Goal: Task Accomplishment & Management: Manage account settings

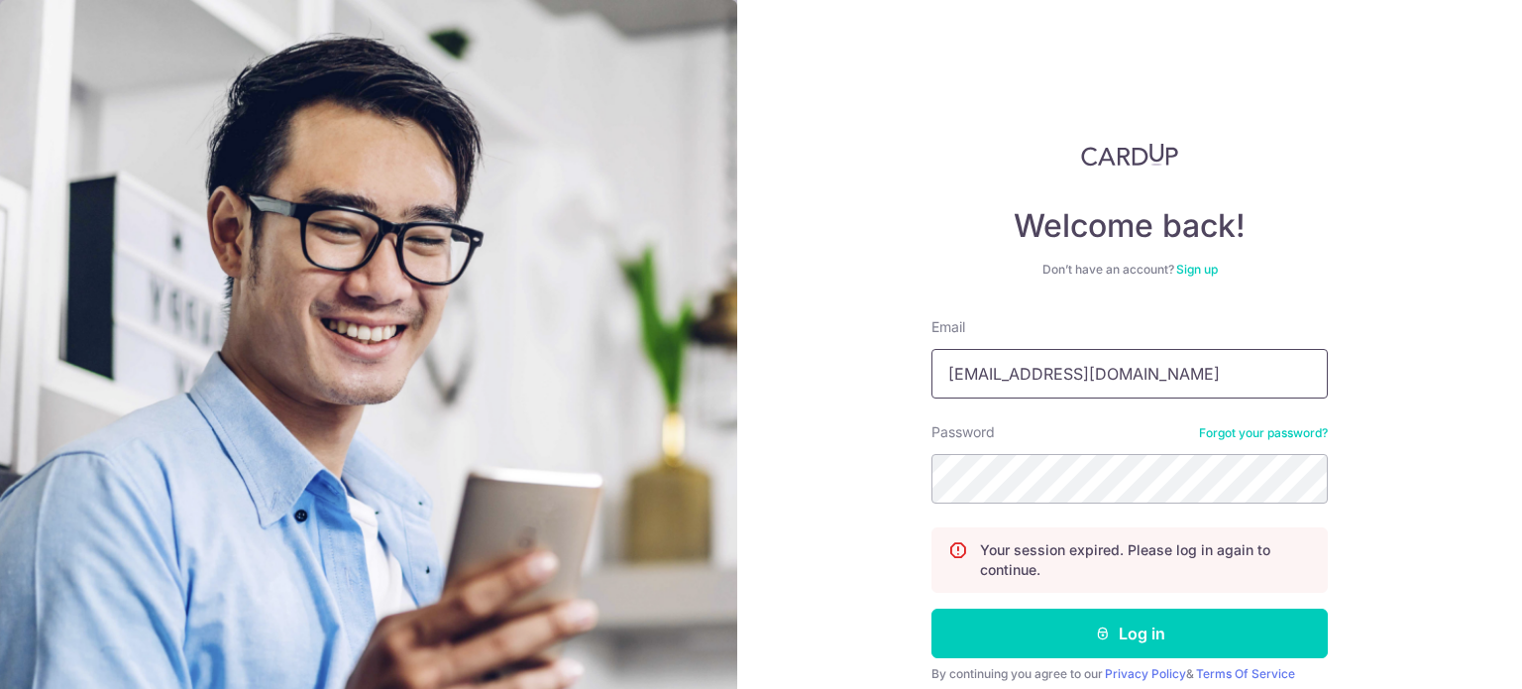
click at [1154, 380] on input "[EMAIL_ADDRESS][DOMAIN_NAME]" at bounding box center [1129, 374] width 396 height 50
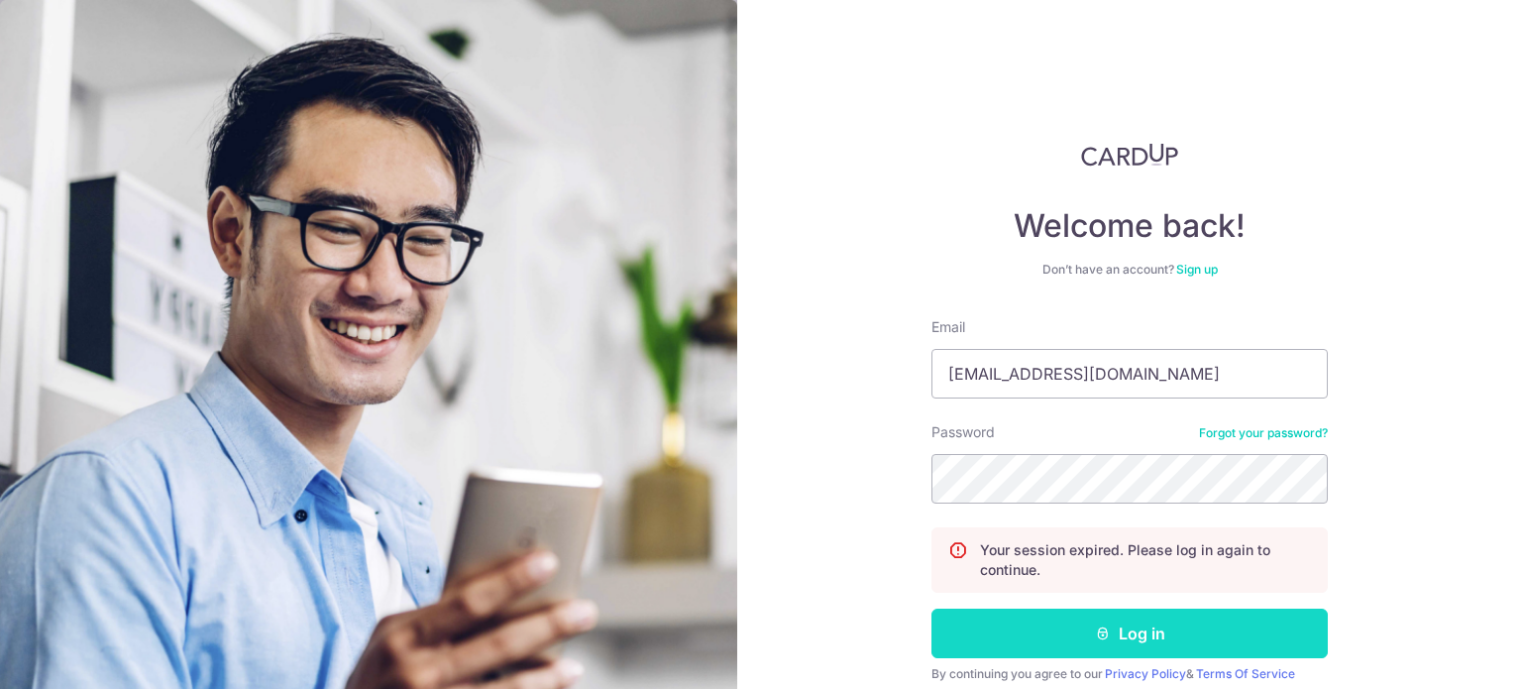
click at [992, 650] on button "Log in" at bounding box center [1129, 633] width 396 height 50
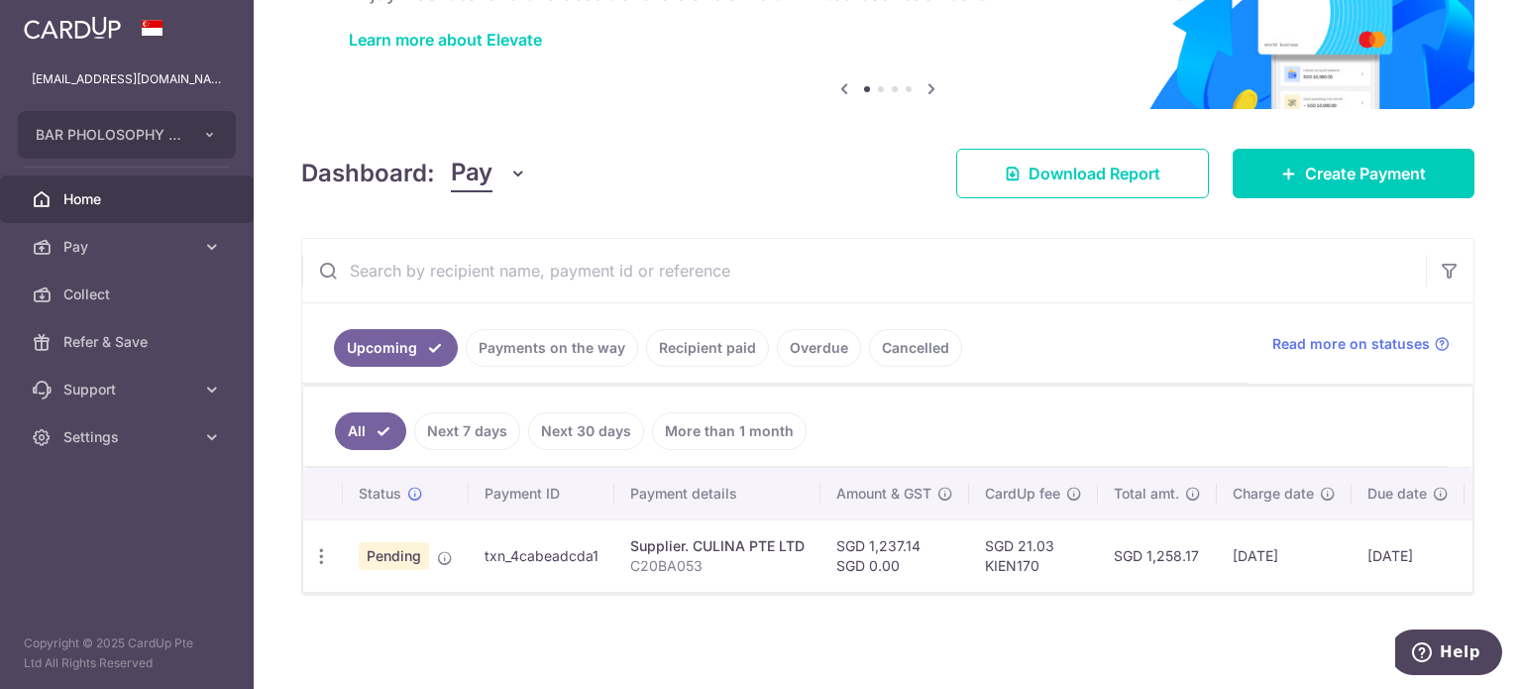
scroll to position [151, 0]
click at [321, 551] on icon "button" at bounding box center [321, 556] width 21 height 21
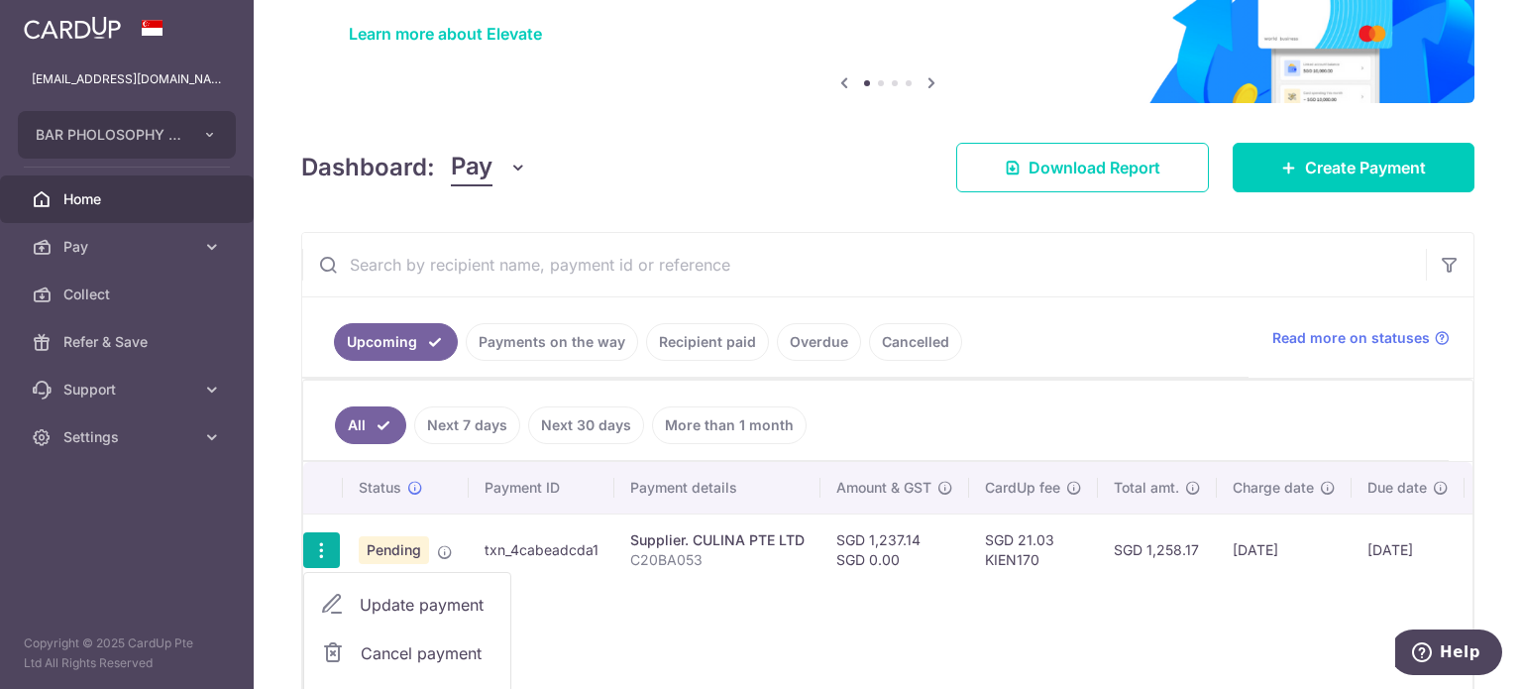
click at [386, 597] on span "Update payment" at bounding box center [427, 605] width 135 height 24
radio input "true"
type input "1,237.14"
type input "0.00"
type input "13/08/2025"
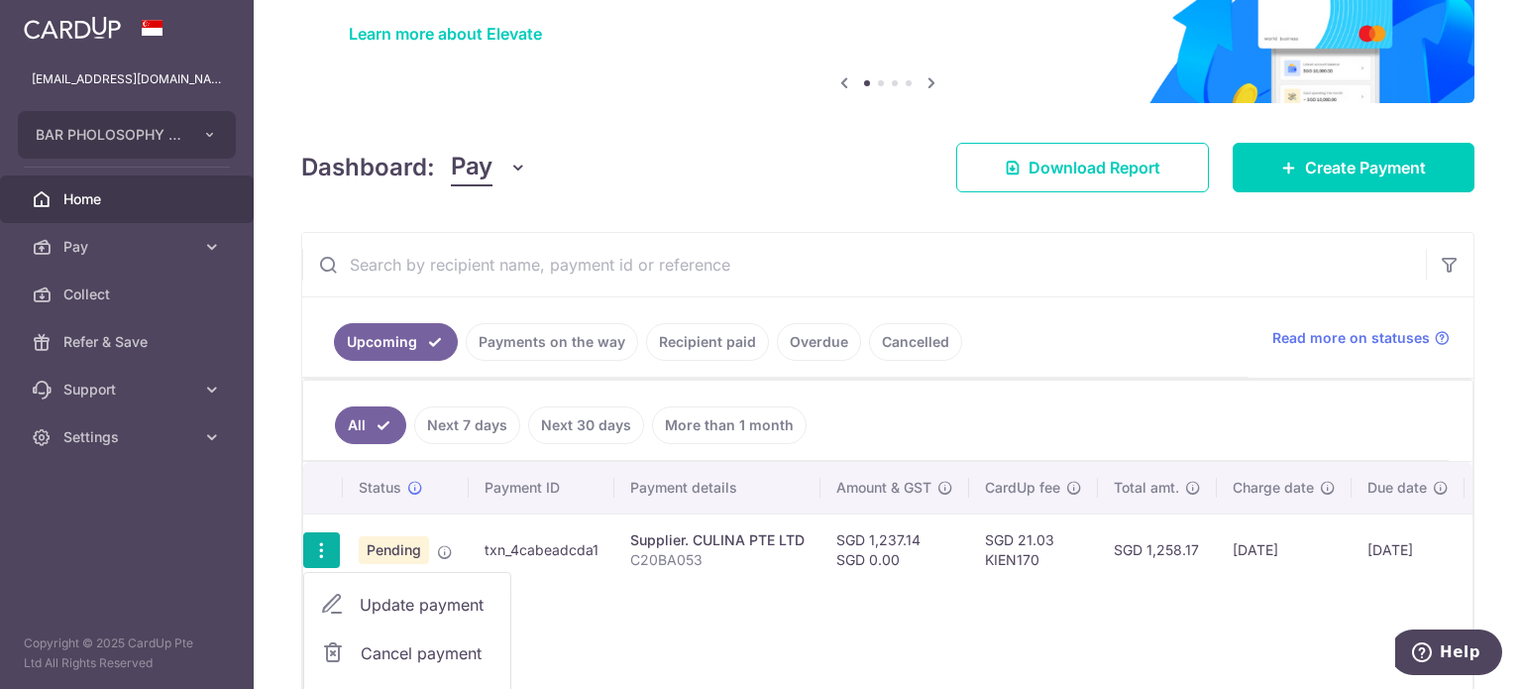
type input "C20BA053"
type input "Culina"
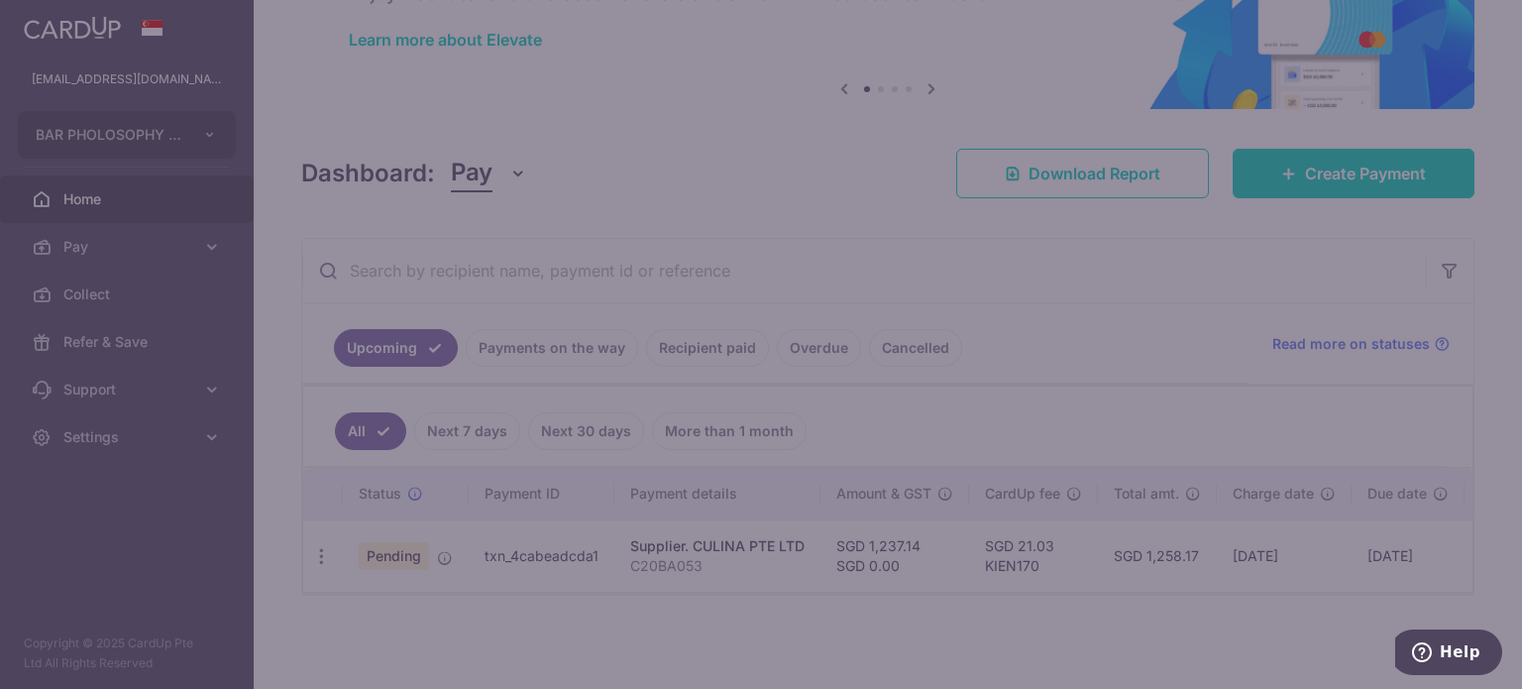
type input "KIEN170"
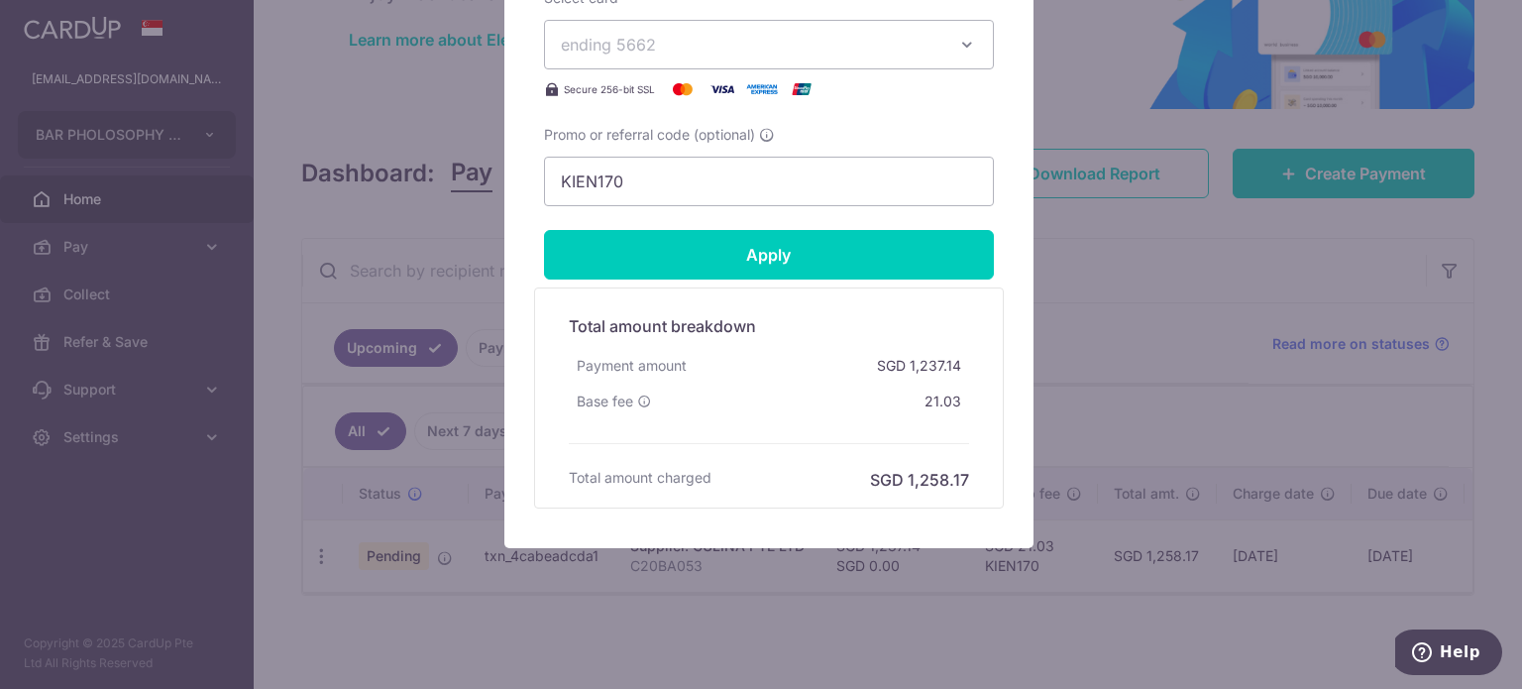
scroll to position [0, 0]
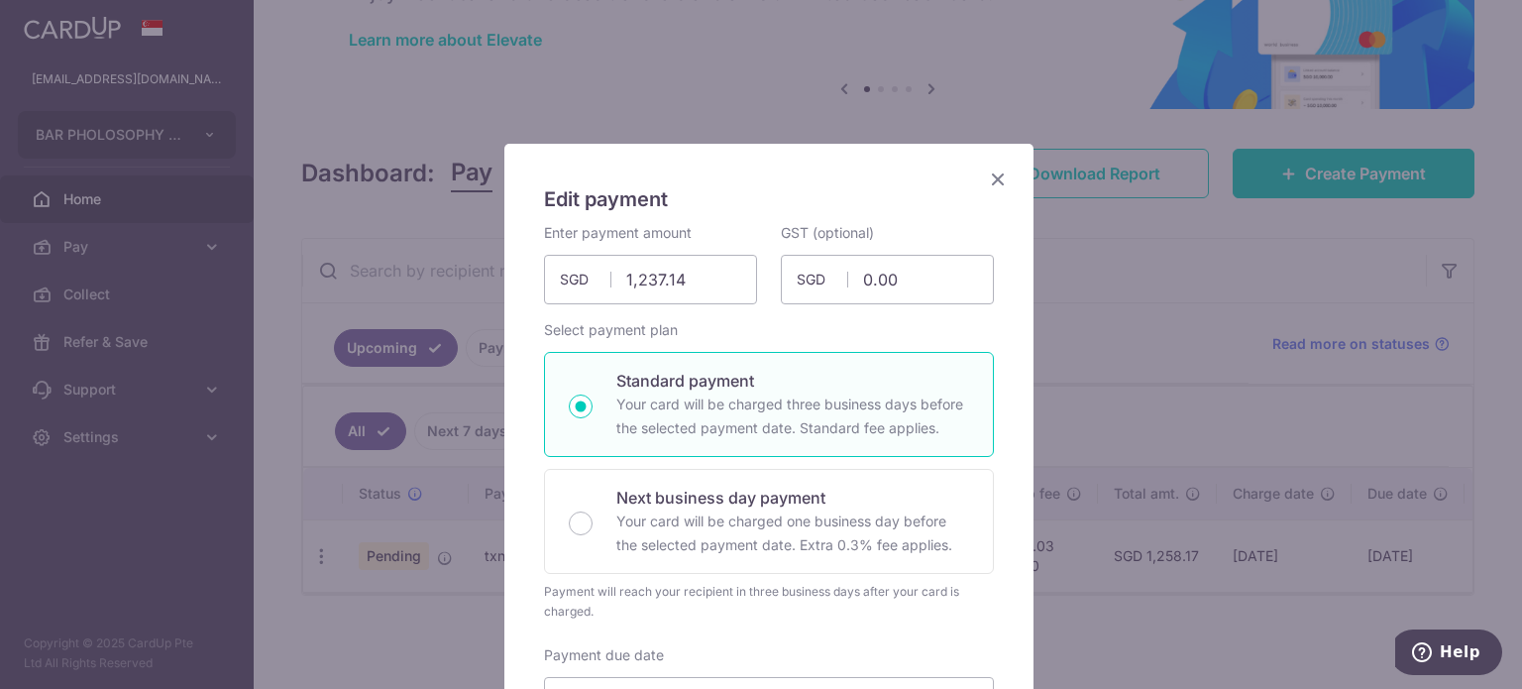
click at [986, 174] on icon "Close" at bounding box center [998, 178] width 24 height 25
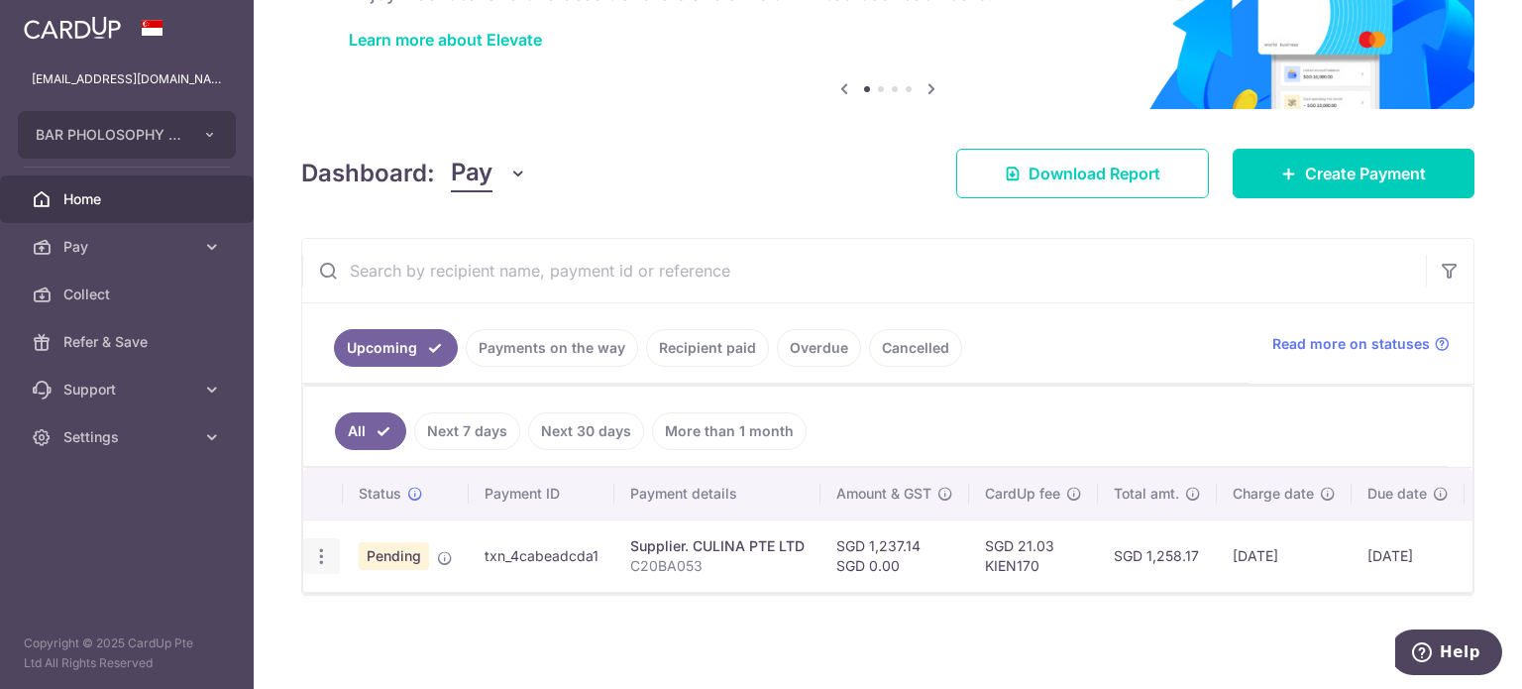
click at [322, 548] on icon "button" at bounding box center [321, 556] width 21 height 21
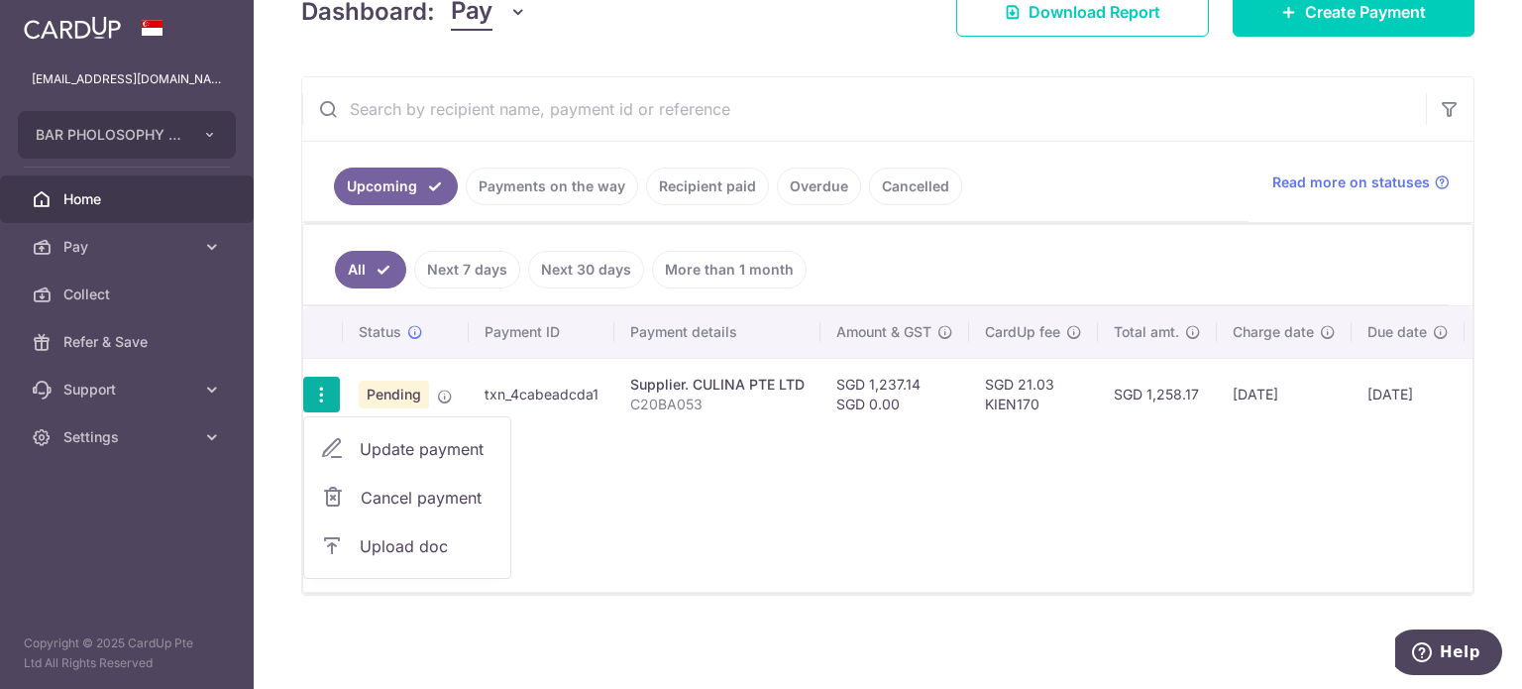
click at [466, 546] on span "Upload doc" at bounding box center [427, 546] width 135 height 24
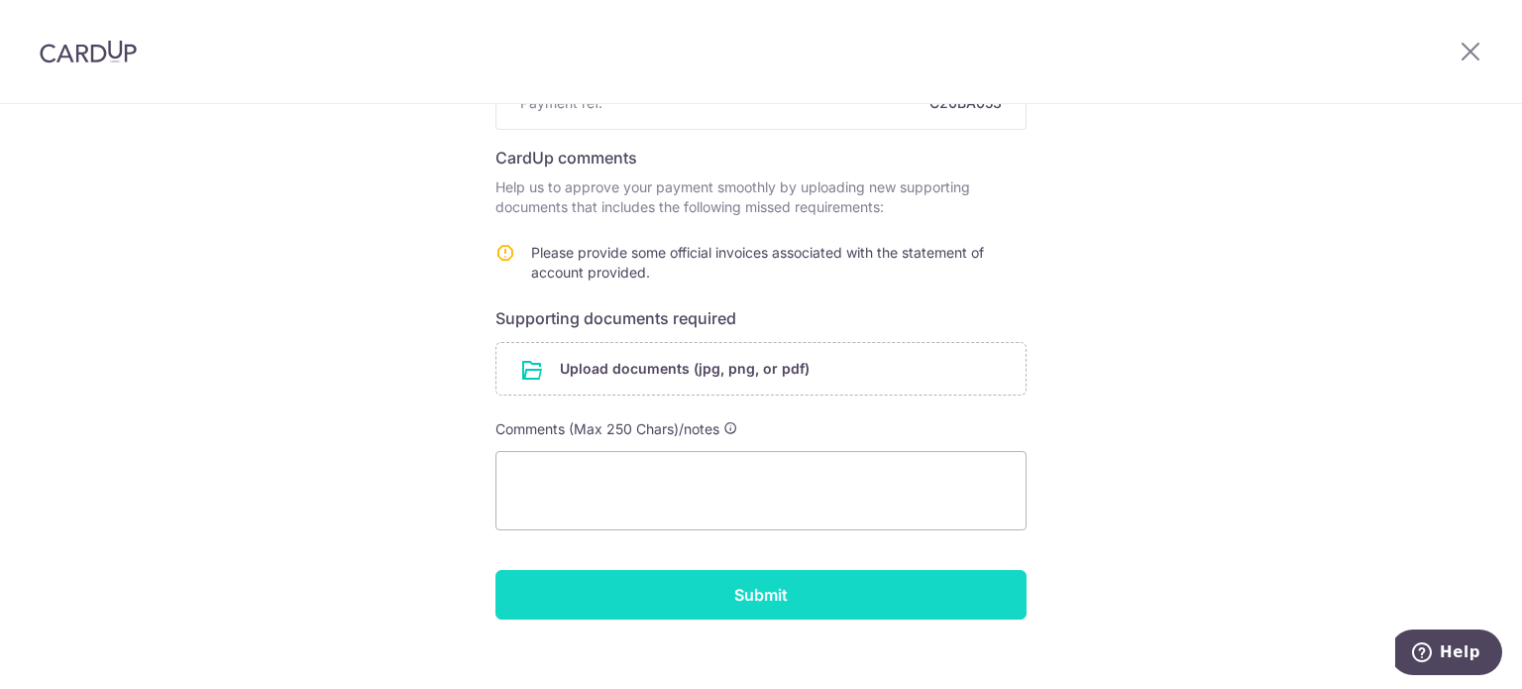
scroll to position [283, 0]
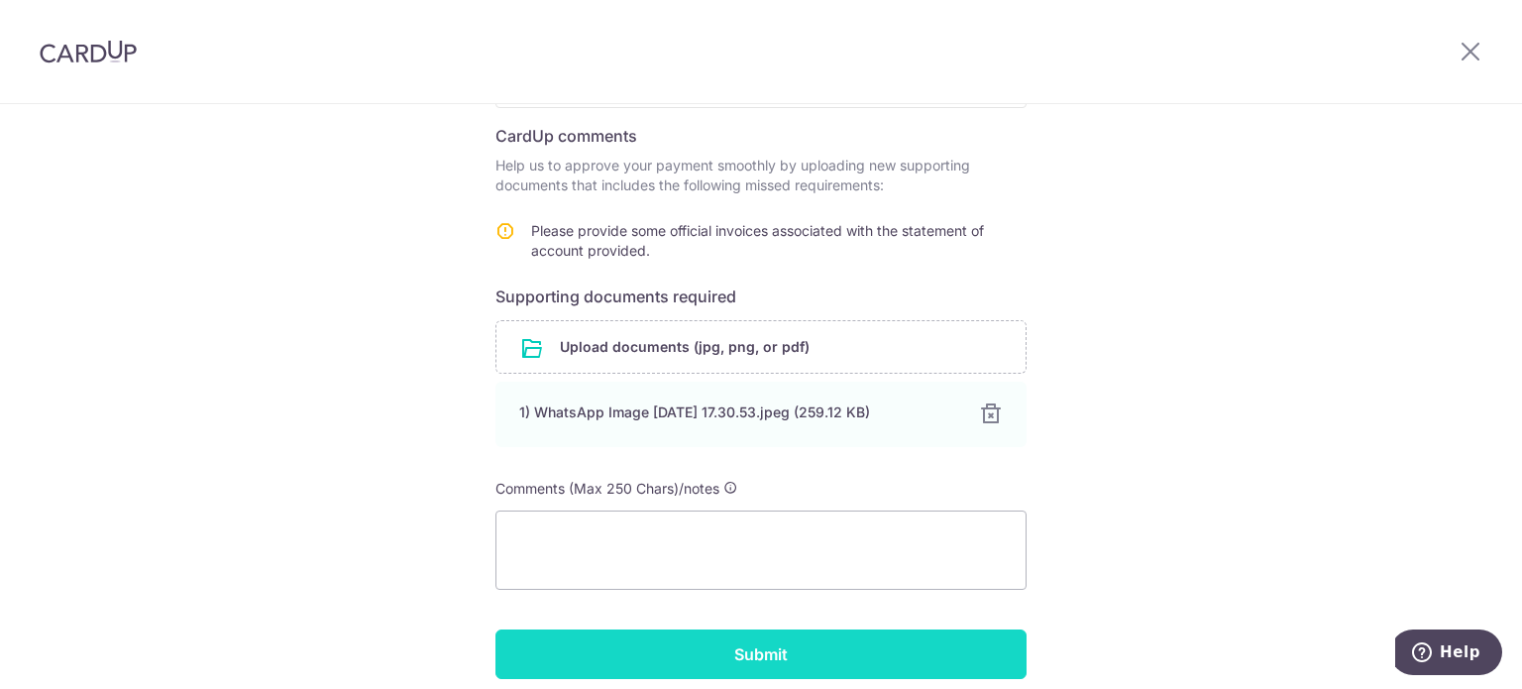
click at [710, 664] on input "Submit" at bounding box center [760, 654] width 531 height 50
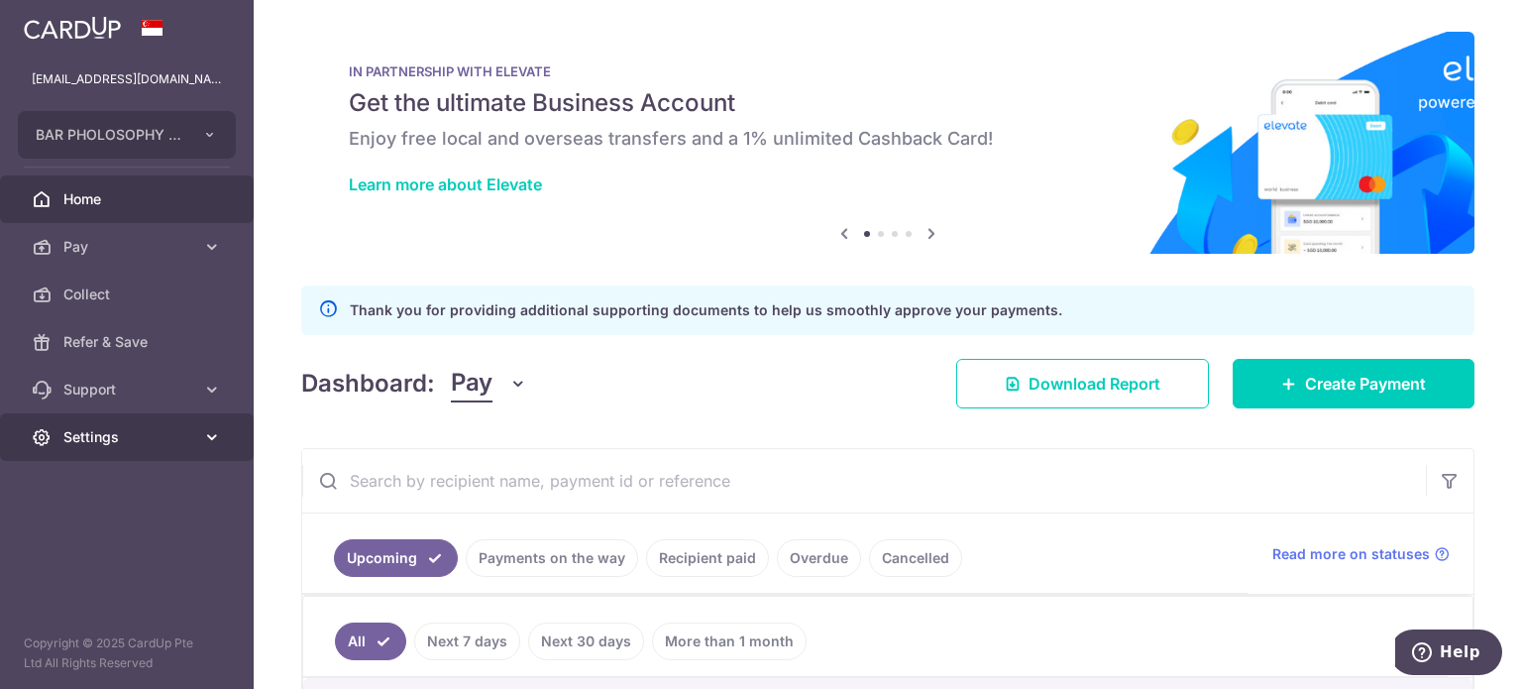
click at [98, 439] on span "Settings" at bounding box center [128, 437] width 131 height 20
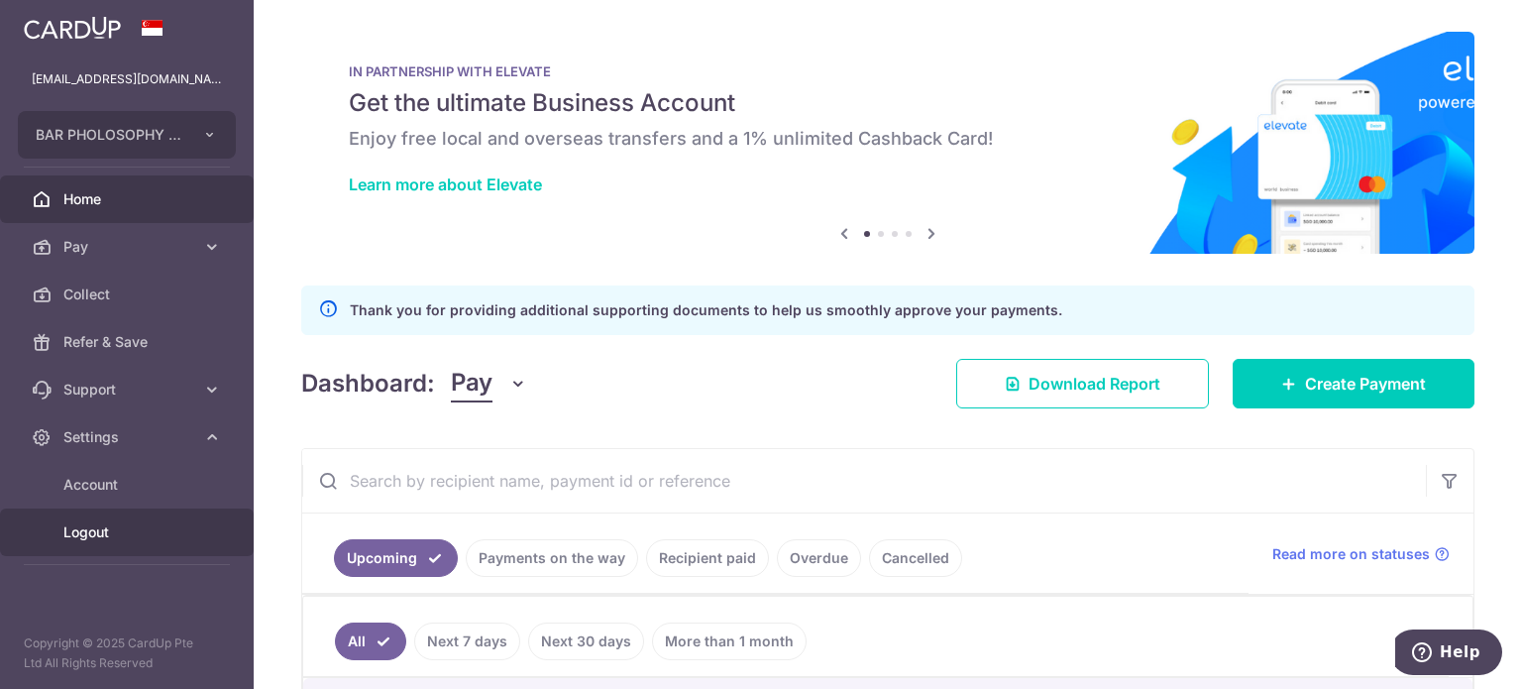
click at [166, 542] on link "Logout" at bounding box center [127, 532] width 254 height 48
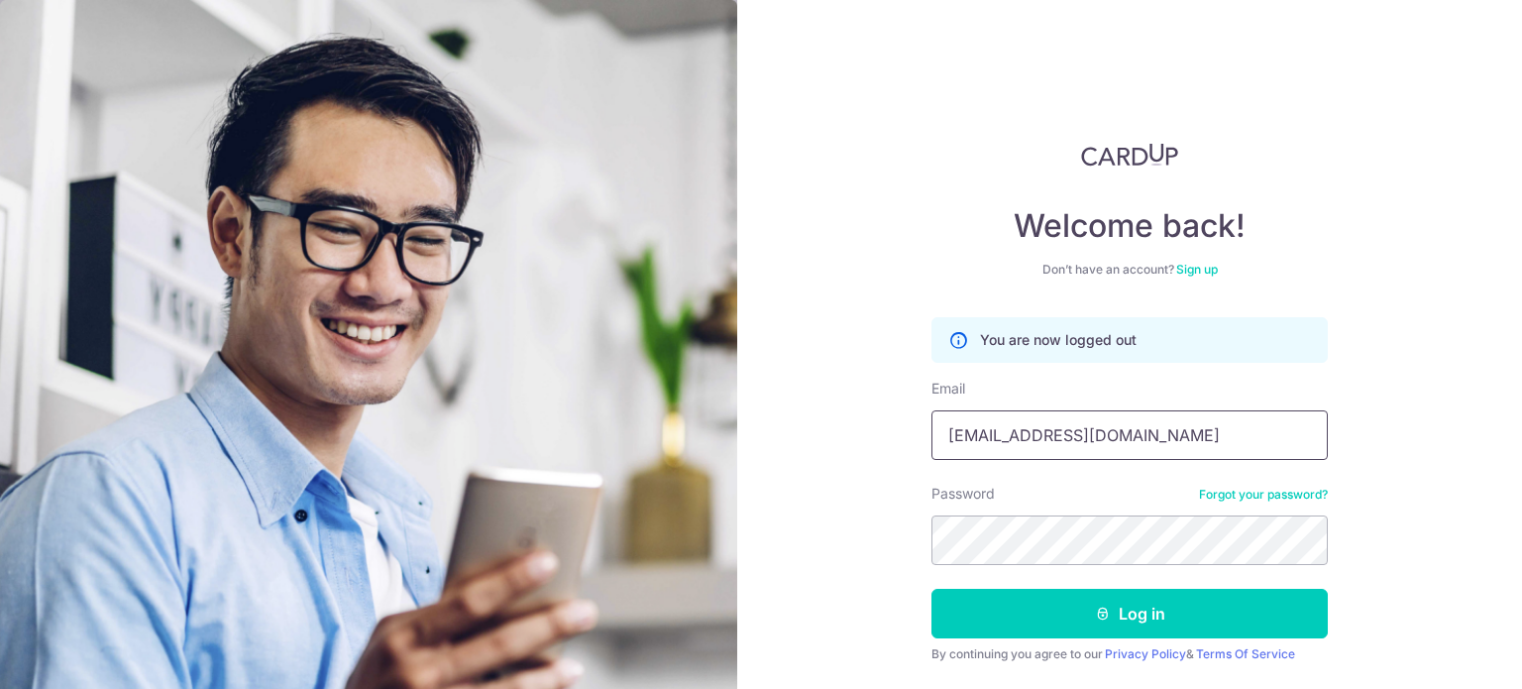
click at [1163, 446] on input "n35513@gmail.com" at bounding box center [1129, 435] width 396 height 50
type input "MATTHEWX05@GMAIL.COM"
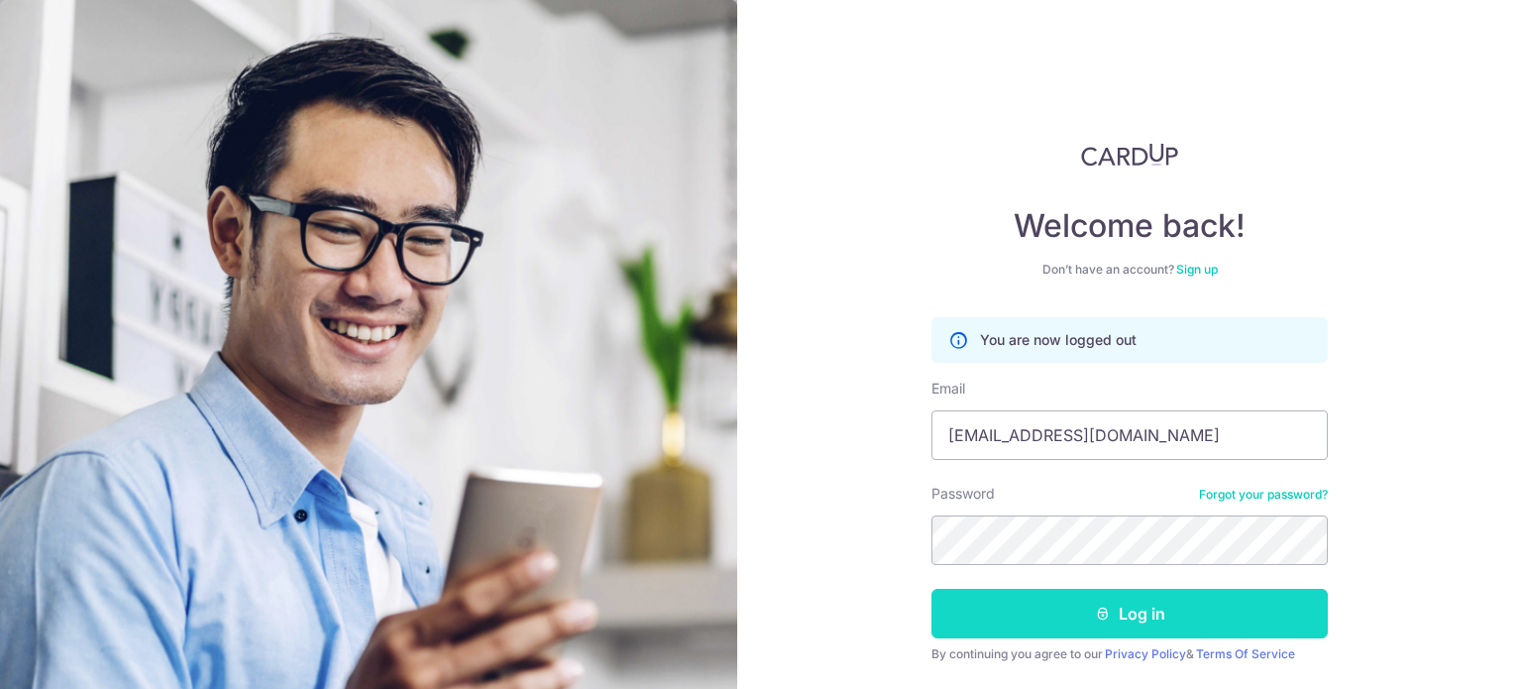
click at [1165, 623] on button "Log in" at bounding box center [1129, 614] width 396 height 50
